Goal: Information Seeking & Learning: Learn about a topic

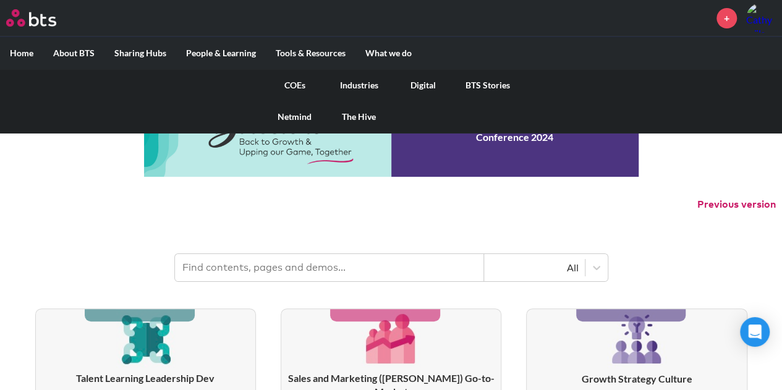
click at [291, 85] on link "COEs" at bounding box center [295, 85] width 64 height 32
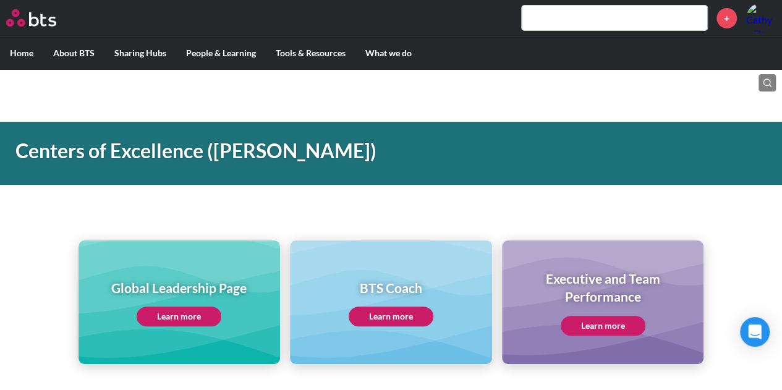
click at [199, 312] on link "Learn more" at bounding box center [179, 317] width 85 height 20
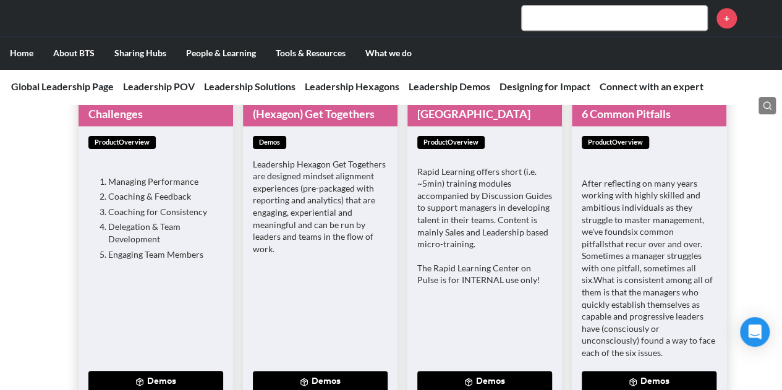
scroll to position [3152, 0]
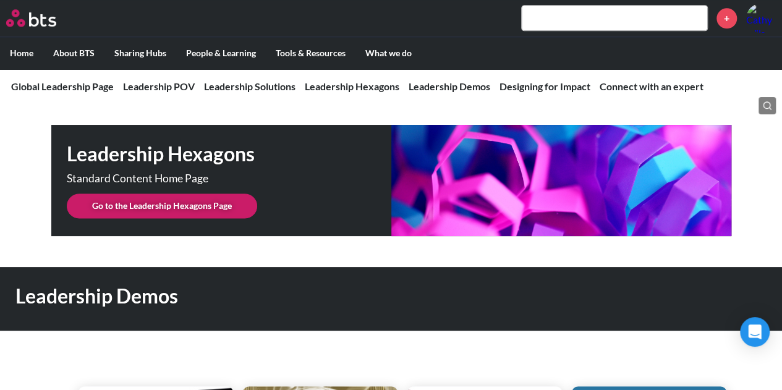
click at [200, 193] on link "Go to the Leadership Hexagons Page" at bounding box center [162, 205] width 190 height 25
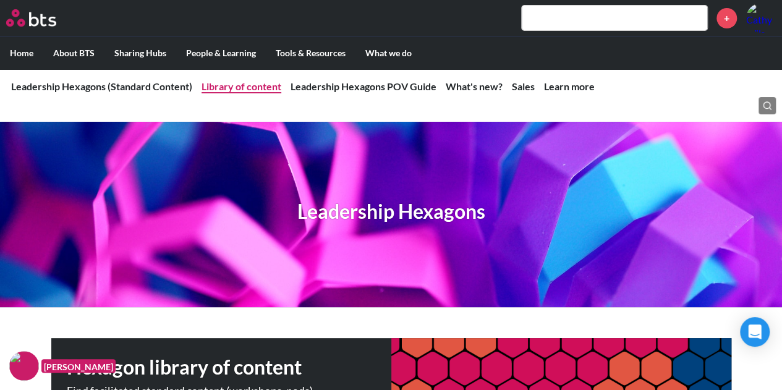
click at [224, 88] on link "Library of content" at bounding box center [242, 86] width 80 height 12
click at [26, 54] on label "Home" at bounding box center [21, 53] width 43 height 32
click at [0, 0] on input "Home" at bounding box center [0, 0] width 0 height 0
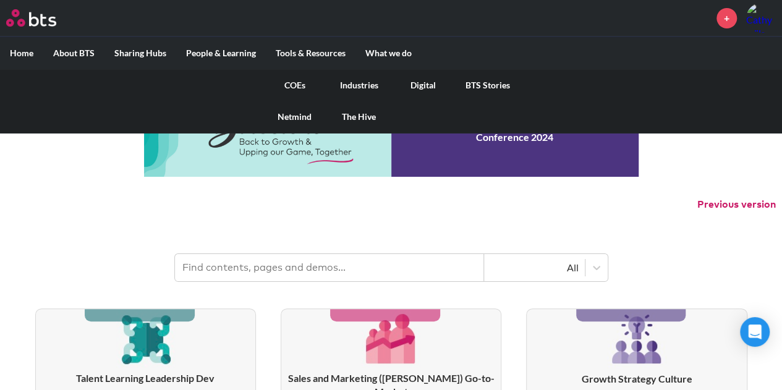
click at [292, 85] on link "COEs" at bounding box center [295, 85] width 64 height 32
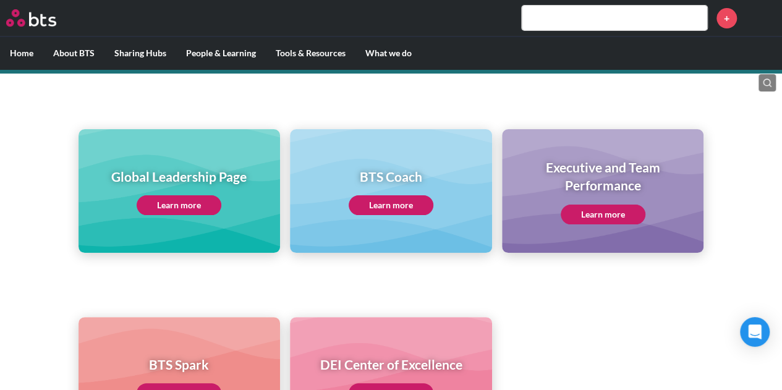
scroll to position [124, 0]
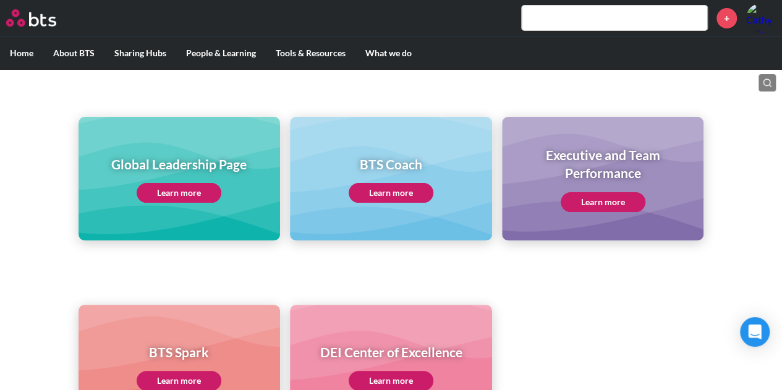
click at [181, 195] on link "Learn more" at bounding box center [179, 193] width 85 height 20
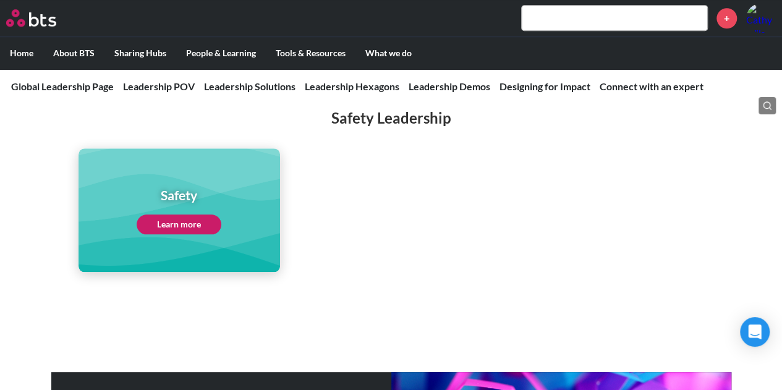
scroll to position [3091, 0]
